Goal: Transaction & Acquisition: Purchase product/service

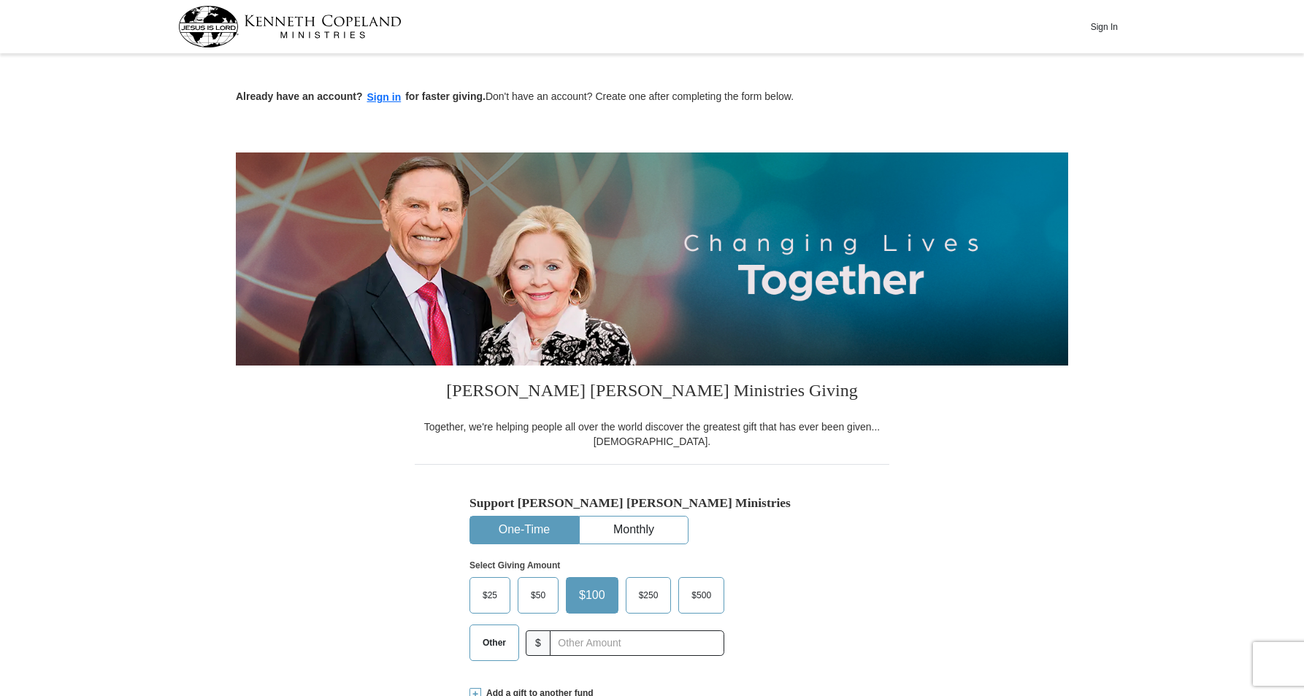
click at [547, 527] on button "One-Time" at bounding box center [524, 530] width 108 height 27
click at [493, 586] on span "$25" at bounding box center [489, 596] width 29 height 22
click at [0, 0] on input "$25" at bounding box center [0, 0] width 0 height 0
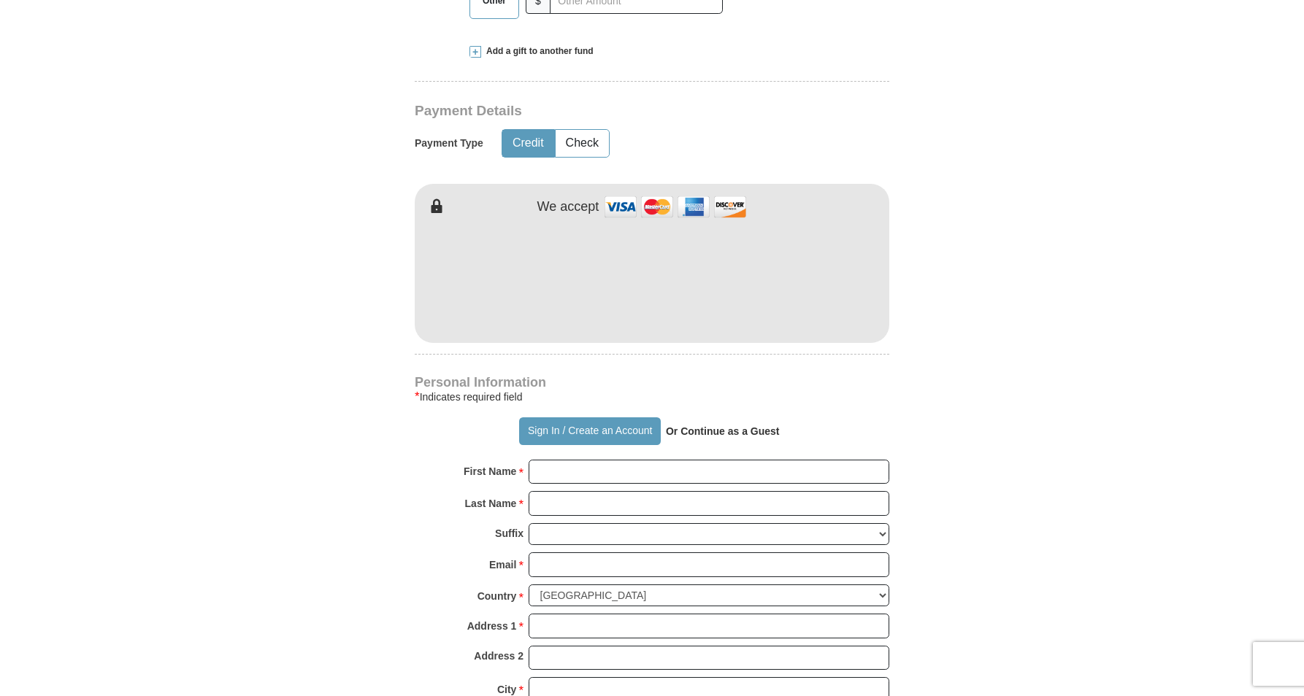
scroll to position [657, 0]
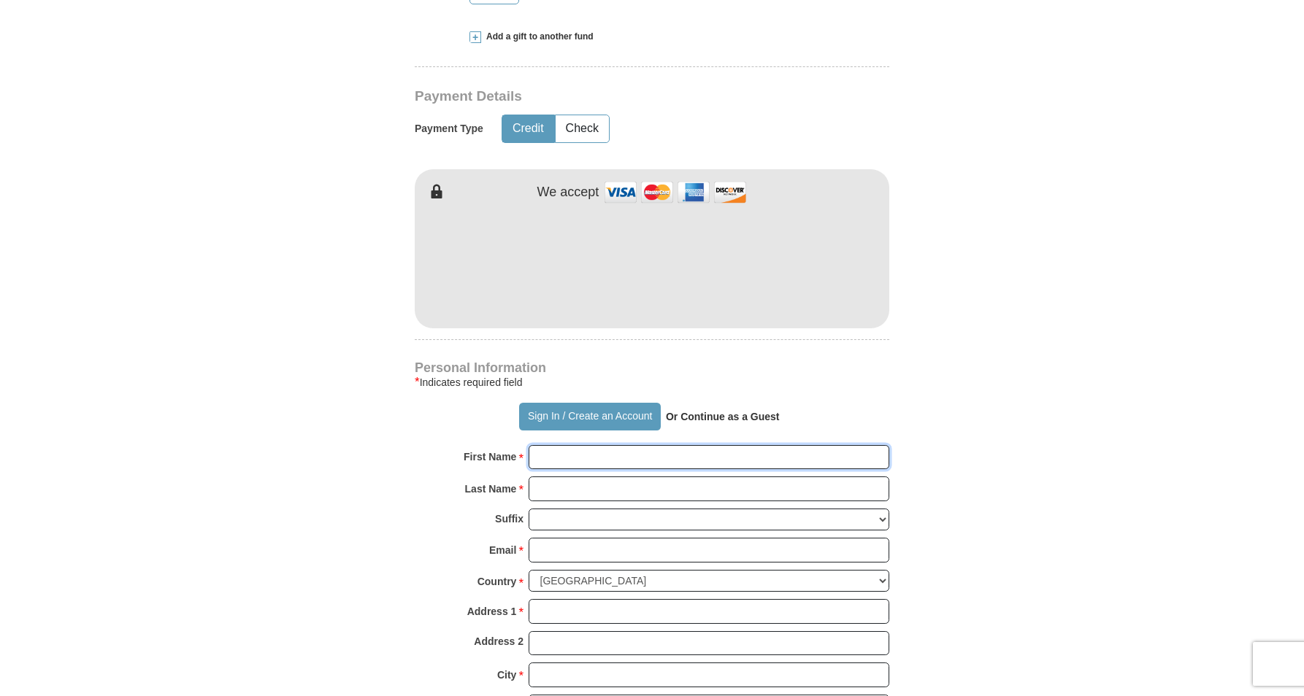
click at [575, 460] on input "First Name *" at bounding box center [708, 457] width 361 height 25
type input "[PERSON_NAME]"
type input "[EMAIL_ADDRESS][DOMAIN_NAME]"
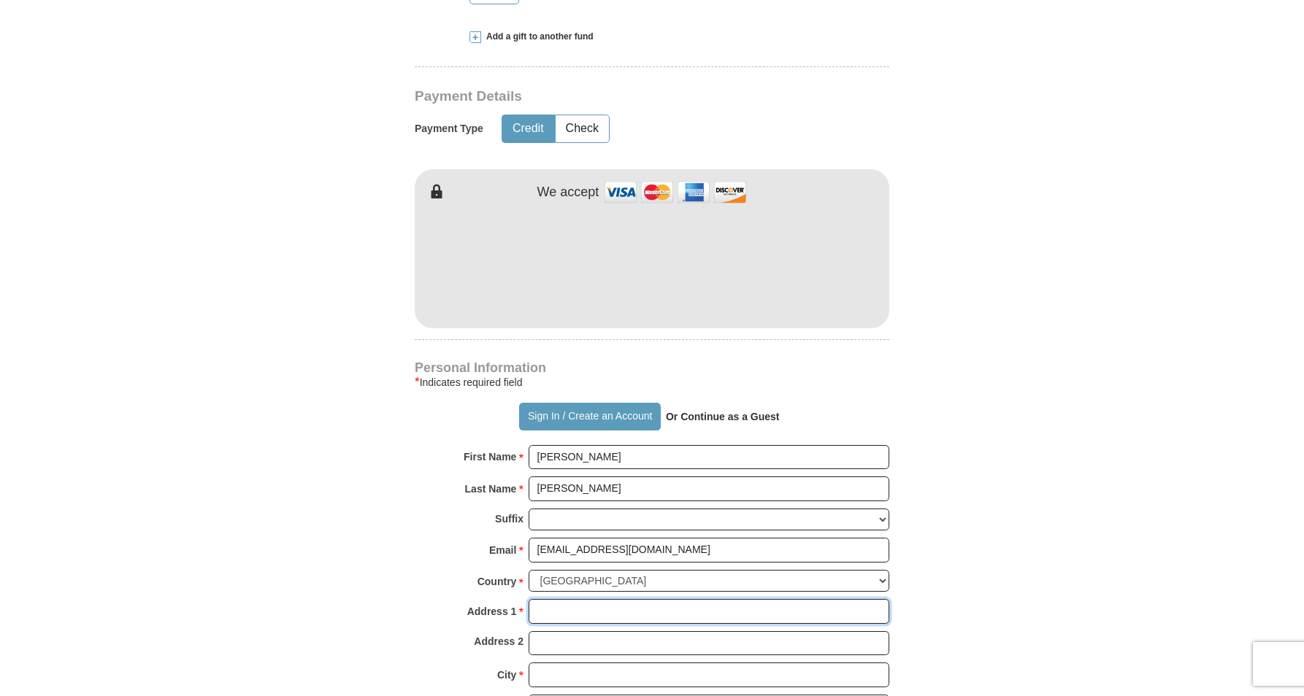
type input "[STREET_ADDRESS][PERSON_NAME]"
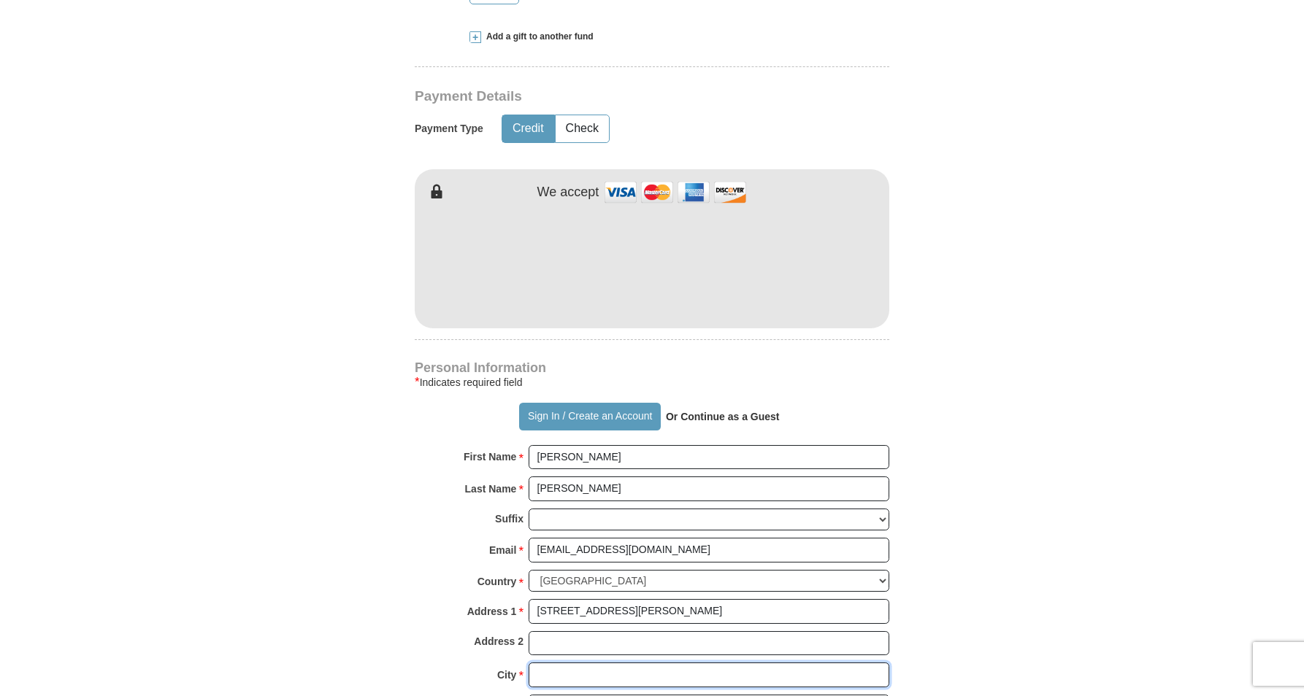
type input "Snellville"
select select "GA"
type input "30039"
type input "[PHONE_NUMBER]"
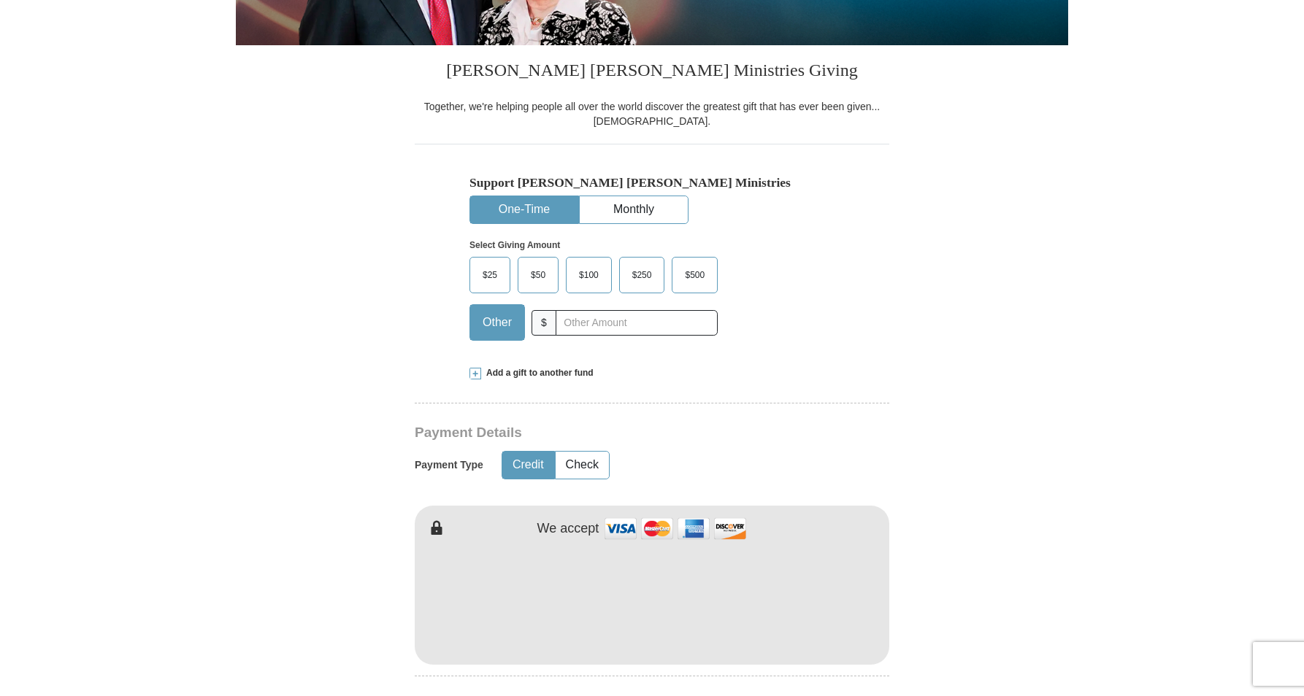
scroll to position [292, 0]
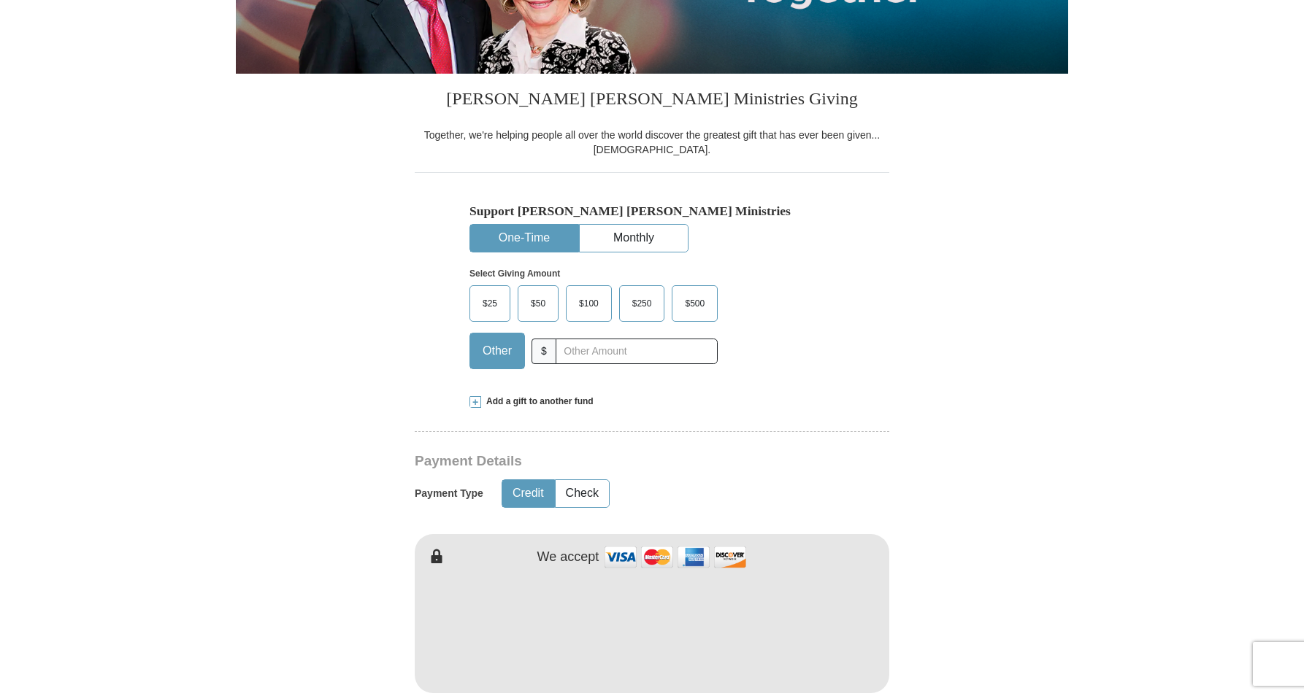
click at [491, 305] on span "$25" at bounding box center [489, 304] width 29 height 22
click at [0, 0] on input "$25" at bounding box center [0, 0] width 0 height 0
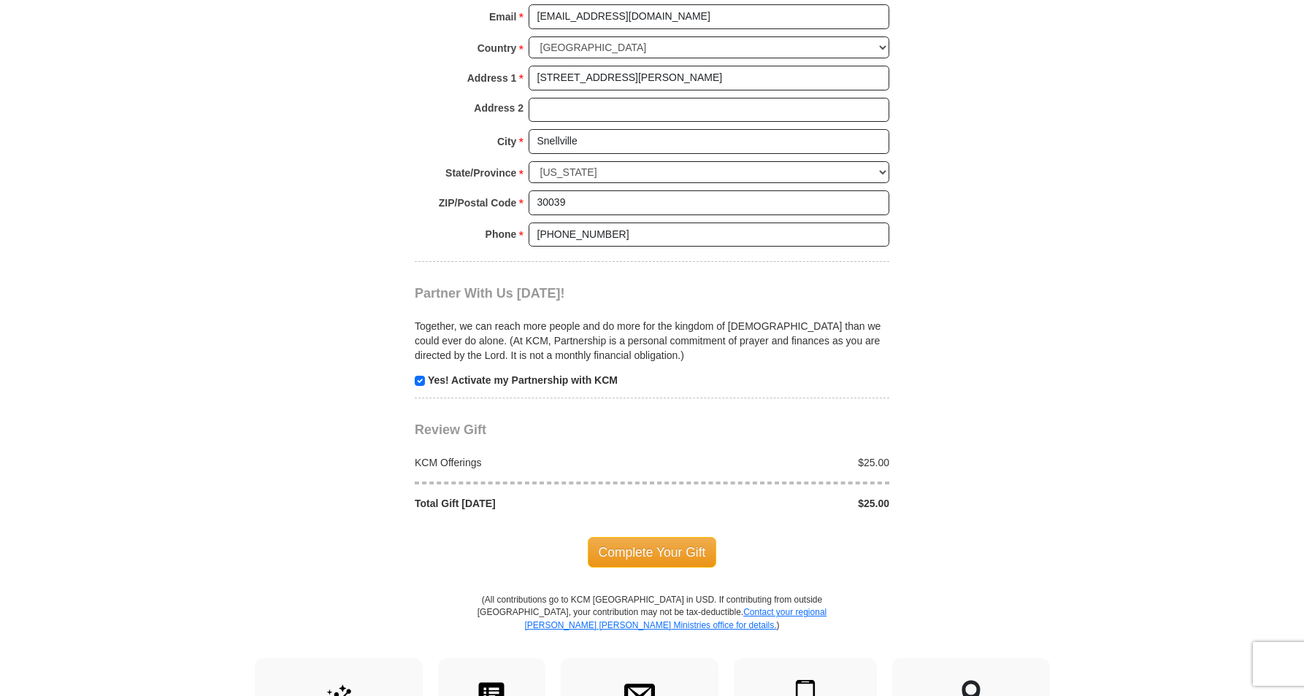
scroll to position [1168, 0]
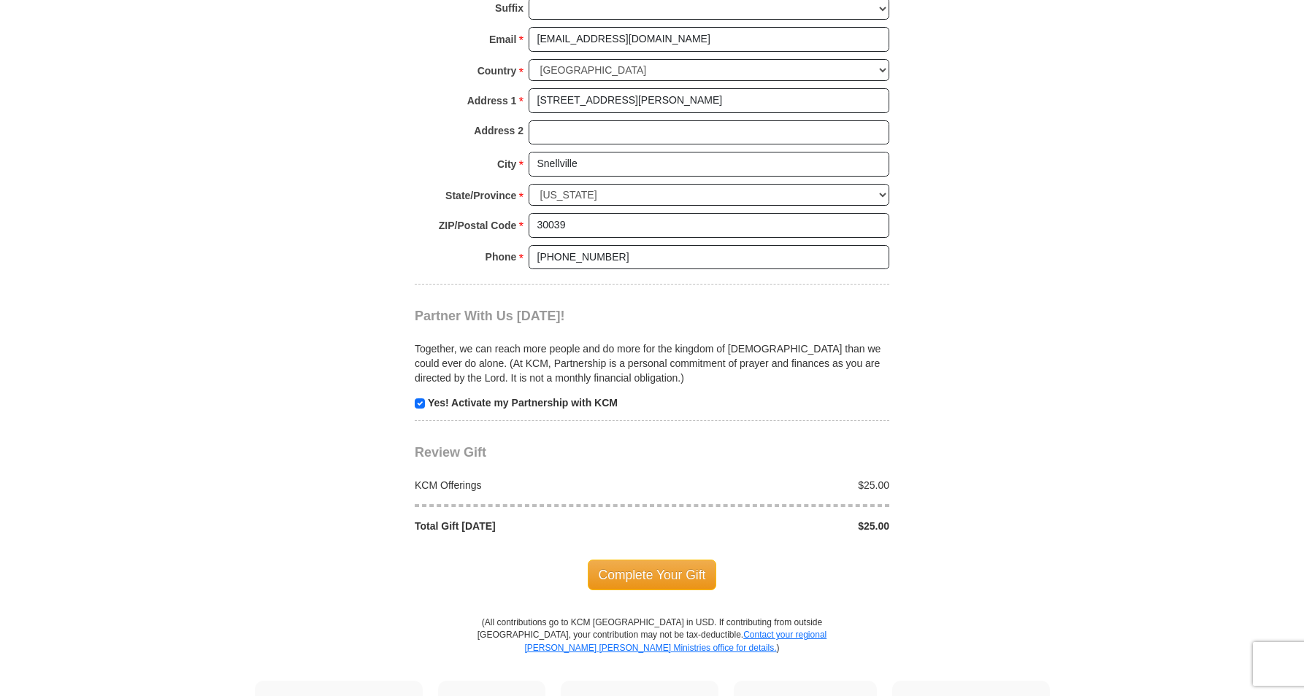
click at [627, 576] on span "Complete Your Gift" at bounding box center [652, 575] width 129 height 31
